Goal: Task Accomplishment & Management: Complete application form

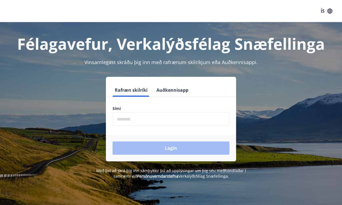
click at [146, 121] on input "phone" at bounding box center [171, 119] width 117 height 14
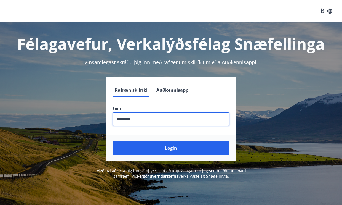
click at [146, 121] on input "phone" at bounding box center [171, 119] width 117 height 14
drag, startPoint x: 153, startPoint y: 117, endPoint x: 62, endPoint y: 116, distance: 90.8
click at [65, 115] on div "Rafræn skilríki Auðkennisapp Sími ​ Login" at bounding box center [171, 119] width 329 height 84
type input "********"
click at [113, 141] on button "Login" at bounding box center [171, 147] width 117 height 13
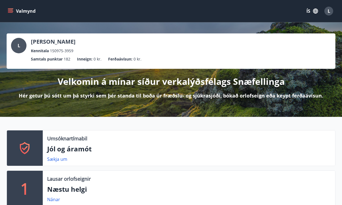
click at [11, 12] on icon "menu" at bounding box center [10, 12] width 5 height 1
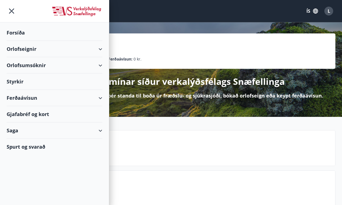
click at [25, 79] on div "Styrkir" at bounding box center [55, 81] width 96 height 16
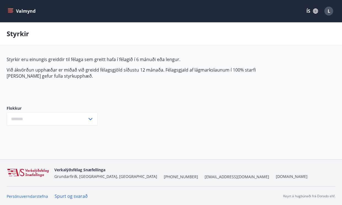
type input "***"
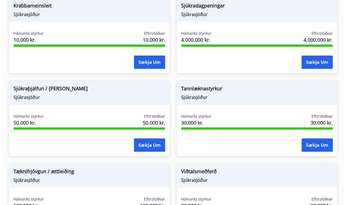
scroll to position [469, 0]
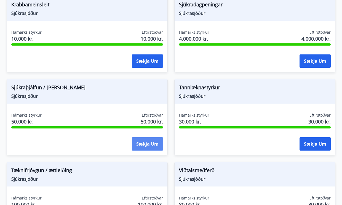
click at [140, 142] on button "Sækja um" at bounding box center [147, 143] width 31 height 13
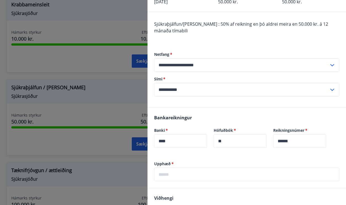
scroll to position [110, 0]
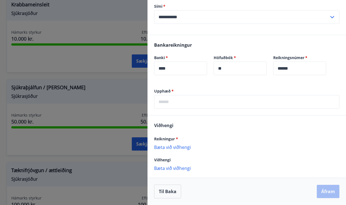
click at [172, 146] on p "Bæta við viðhengi" at bounding box center [246, 147] width 185 height 6
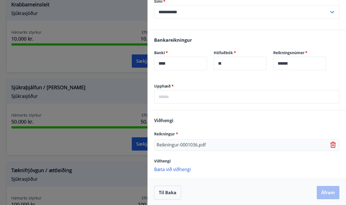
scroll to position [116, 0]
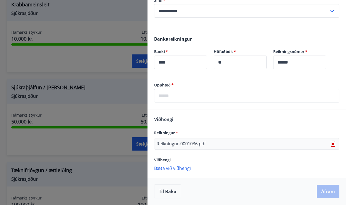
click at [179, 170] on p "Bæta við viðhengi" at bounding box center [246, 168] width 185 height 6
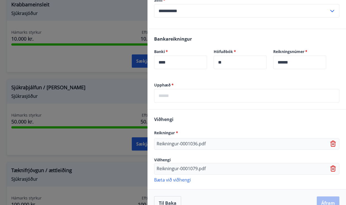
click at [178, 180] on p "Bæta við viðhengi" at bounding box center [246, 180] width 185 height 6
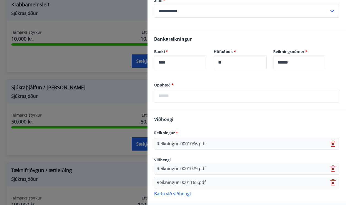
click at [175, 194] on p "Bæta við viðhengi" at bounding box center [246, 193] width 185 height 6
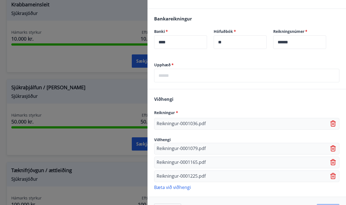
scroll to position [155, 0]
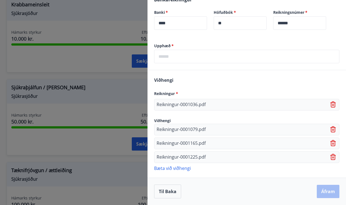
click at [177, 168] on p "Bæta við viðhengi" at bounding box center [246, 168] width 185 height 6
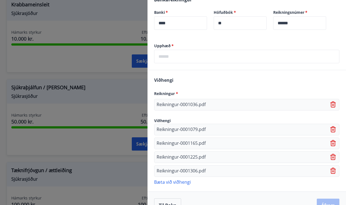
click at [179, 180] on p "Bæta við viðhengi" at bounding box center [246, 182] width 185 height 6
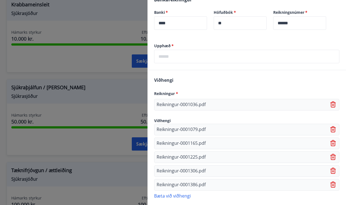
click at [180, 195] on p "Bæta við viðhengi" at bounding box center [246, 196] width 185 height 6
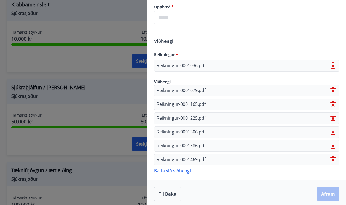
scroll to position [197, 0]
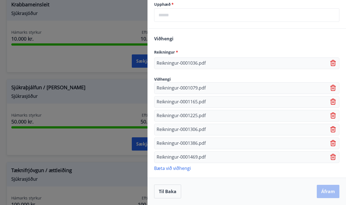
click at [179, 169] on p "Bæta við viðhengi" at bounding box center [246, 168] width 185 height 6
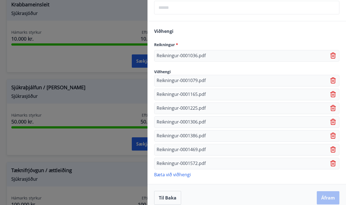
scroll to position [211, 0]
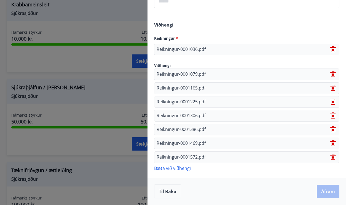
click at [173, 166] on p "Bæta við viðhengi" at bounding box center [246, 168] width 185 height 6
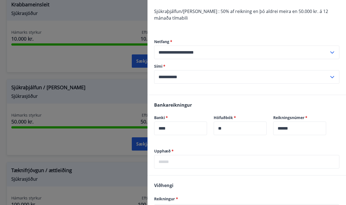
scroll to position [59, 0]
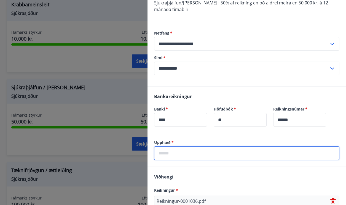
click at [188, 154] on input "text" at bounding box center [246, 153] width 185 height 14
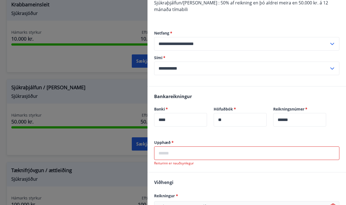
click at [203, 145] on label "Upphæð   *" at bounding box center [246, 143] width 185 height 6
click at [200, 153] on input "text" at bounding box center [246, 153] width 185 height 14
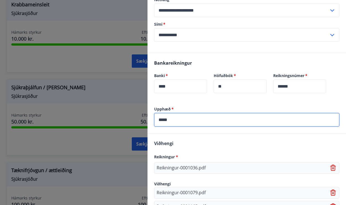
scroll to position [224, 0]
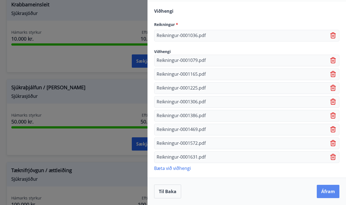
type input "*****"
click at [324, 191] on button "Áfram" at bounding box center [328, 191] width 23 height 13
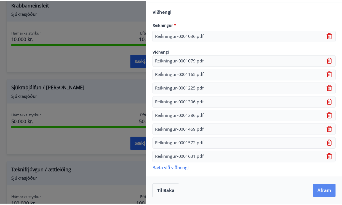
scroll to position [0, 0]
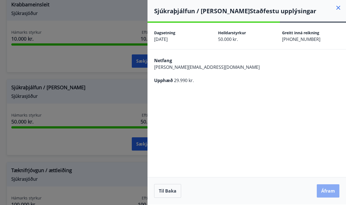
click at [331, 190] on button "Áfram" at bounding box center [328, 190] width 23 height 13
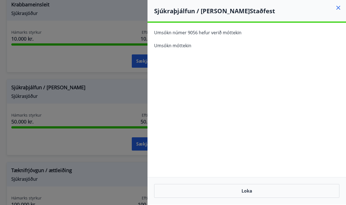
click at [215, 103] on div "**********" at bounding box center [247, 114] width 199 height 182
click at [262, 189] on button "Loka" at bounding box center [246, 191] width 185 height 14
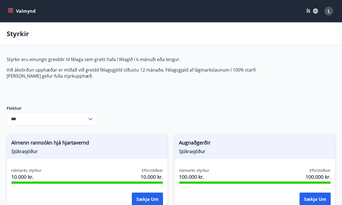
click at [12, 10] on icon "menu" at bounding box center [10, 10] width 5 height 1
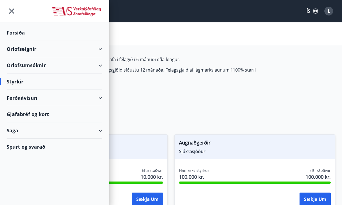
click at [25, 46] on div "Orlofseignir" at bounding box center [55, 49] width 96 height 16
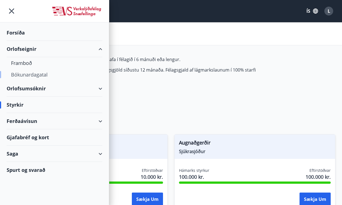
click at [22, 75] on div "Bókunardagatal" at bounding box center [54, 75] width 87 height 12
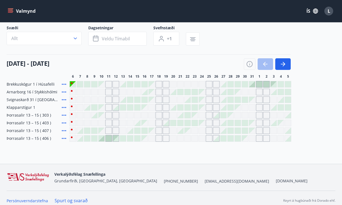
scroll to position [40, 0]
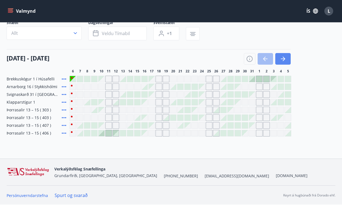
click at [286, 60] on icon "button" at bounding box center [283, 58] width 7 height 7
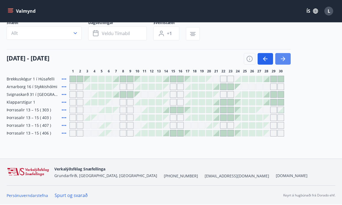
click at [283, 58] on icon "button" at bounding box center [283, 58] width 7 height 7
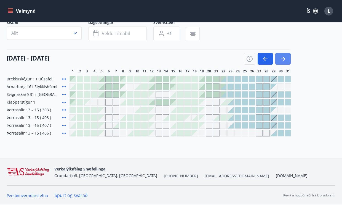
click at [285, 56] on icon "button" at bounding box center [283, 58] width 7 height 7
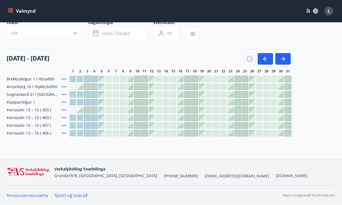
click at [64, 80] on icon at bounding box center [64, 79] width 7 height 7
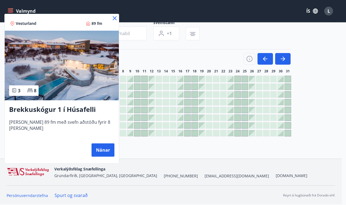
click at [111, 20] on icon at bounding box center [114, 18] width 7 height 7
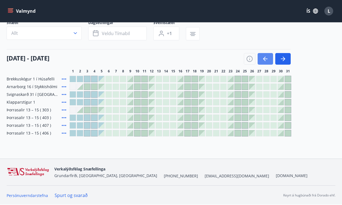
click at [265, 58] on icon "button" at bounding box center [265, 58] width 7 height 7
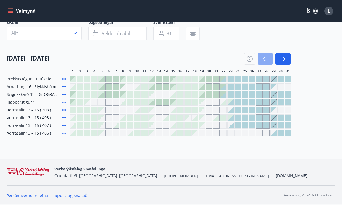
click at [265, 58] on icon "button" at bounding box center [265, 58] width 7 height 7
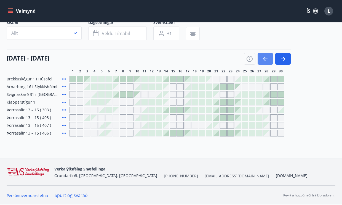
click at [265, 58] on icon "button" at bounding box center [265, 58] width 7 height 7
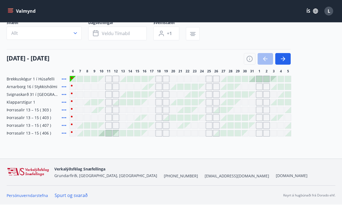
drag, startPoint x: 161, startPoint y: 94, endPoint x: 223, endPoint y: 111, distance: 64.4
click at [161, 94] on div "Gráir dagar eru ekki bókanlegir" at bounding box center [159, 94] width 7 height 7
click at [159, 94] on div "Gráir dagar eru ekki bókanlegir" at bounding box center [159, 94] width 7 height 7
click at [264, 78] on div at bounding box center [267, 79] width 6 height 6
click at [257, 80] on div at bounding box center [259, 79] width 6 height 6
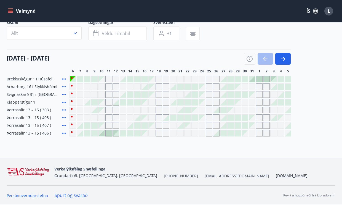
click at [254, 99] on div "Gráir dagar eru ekki bókanlegir" at bounding box center [252, 102] width 7 height 7
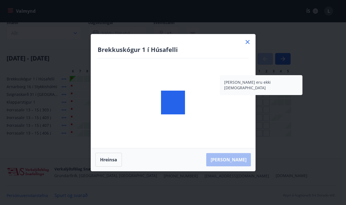
click at [186, 110] on div at bounding box center [181, 110] width 10 height 0
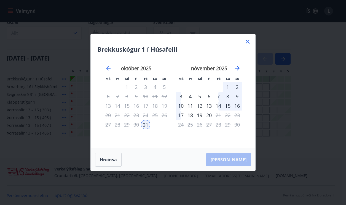
click at [249, 41] on icon at bounding box center [248, 41] width 7 height 7
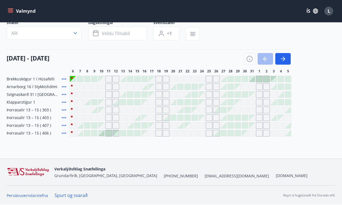
click at [174, 118] on div at bounding box center [173, 118] width 6 height 6
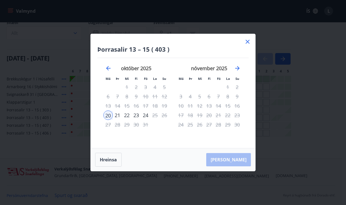
drag, startPoint x: 246, startPoint y: 41, endPoint x: 160, endPoint y: 142, distance: 132.7
click at [246, 41] on icon at bounding box center [248, 41] width 7 height 7
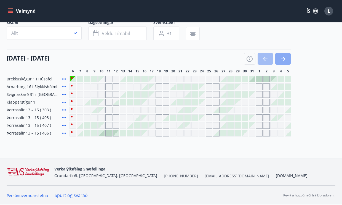
click at [284, 57] on icon "button" at bounding box center [283, 58] width 7 height 7
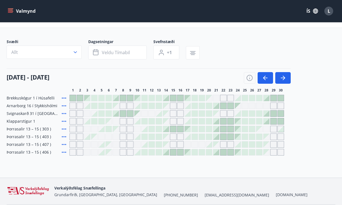
scroll to position [0, 0]
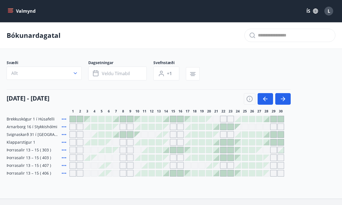
click at [11, 8] on button "Valmynd" at bounding box center [22, 11] width 31 height 10
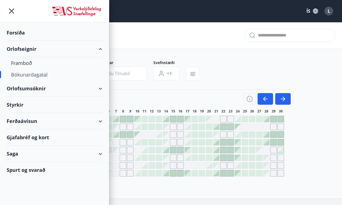
click at [20, 121] on div "Ferðaávísun" at bounding box center [55, 121] width 96 height 16
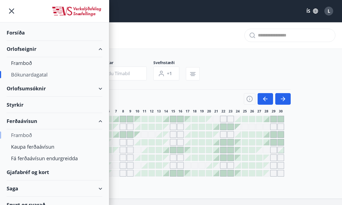
click at [23, 134] on div "Framboð" at bounding box center [54, 135] width 87 height 12
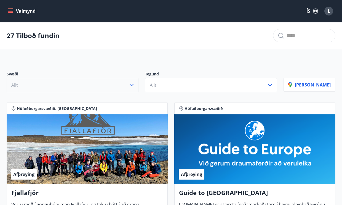
click at [57, 86] on button "Allt" at bounding box center [73, 85] width 132 height 14
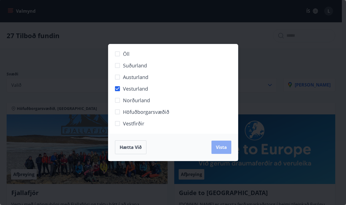
click at [222, 146] on span "Vista" at bounding box center [221, 147] width 11 height 6
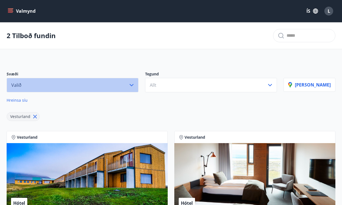
click at [92, 87] on button "Valið" at bounding box center [73, 85] width 132 height 14
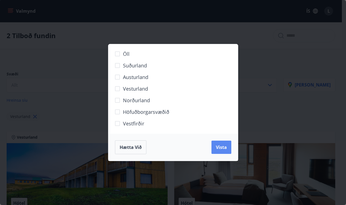
click at [231, 148] on button "Vista" at bounding box center [222, 146] width 20 height 13
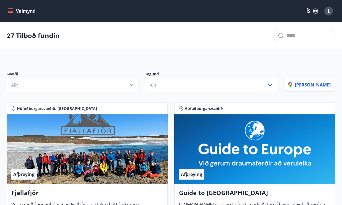
click at [315, 11] on icon "button" at bounding box center [316, 11] width 6 height 6
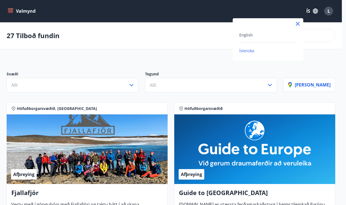
click at [326, 12] on div at bounding box center [173, 102] width 346 height 205
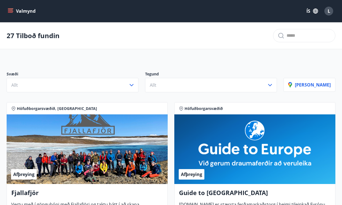
click at [333, 12] on div "L" at bounding box center [329, 11] width 9 height 9
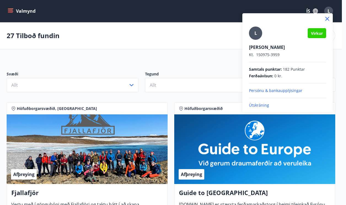
click at [263, 106] on p "Útskráning" at bounding box center [287, 105] width 77 height 6
